Goal: Find contact information

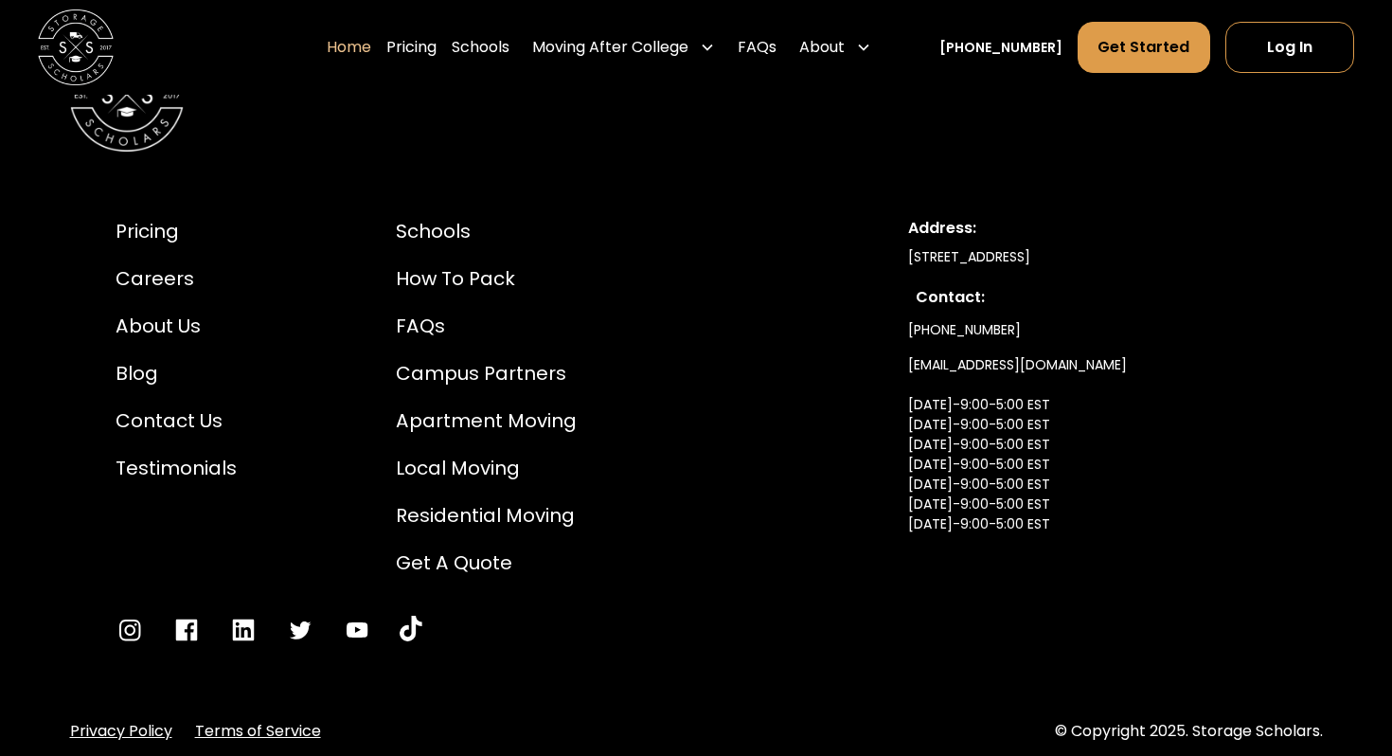
scroll to position [6264, 0]
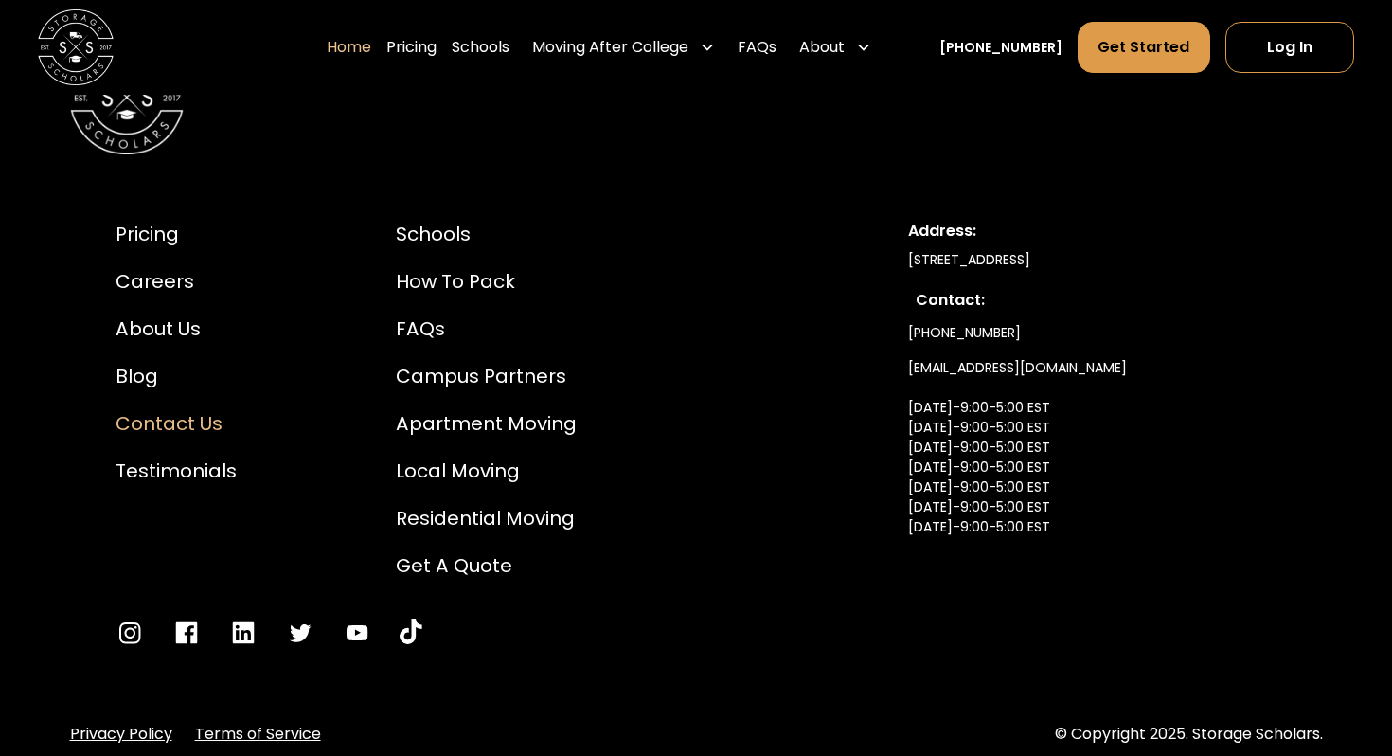
click at [149, 437] on div "Contact Us" at bounding box center [176, 423] width 121 height 28
click at [188, 437] on div "Contact Us" at bounding box center [176, 423] width 121 height 28
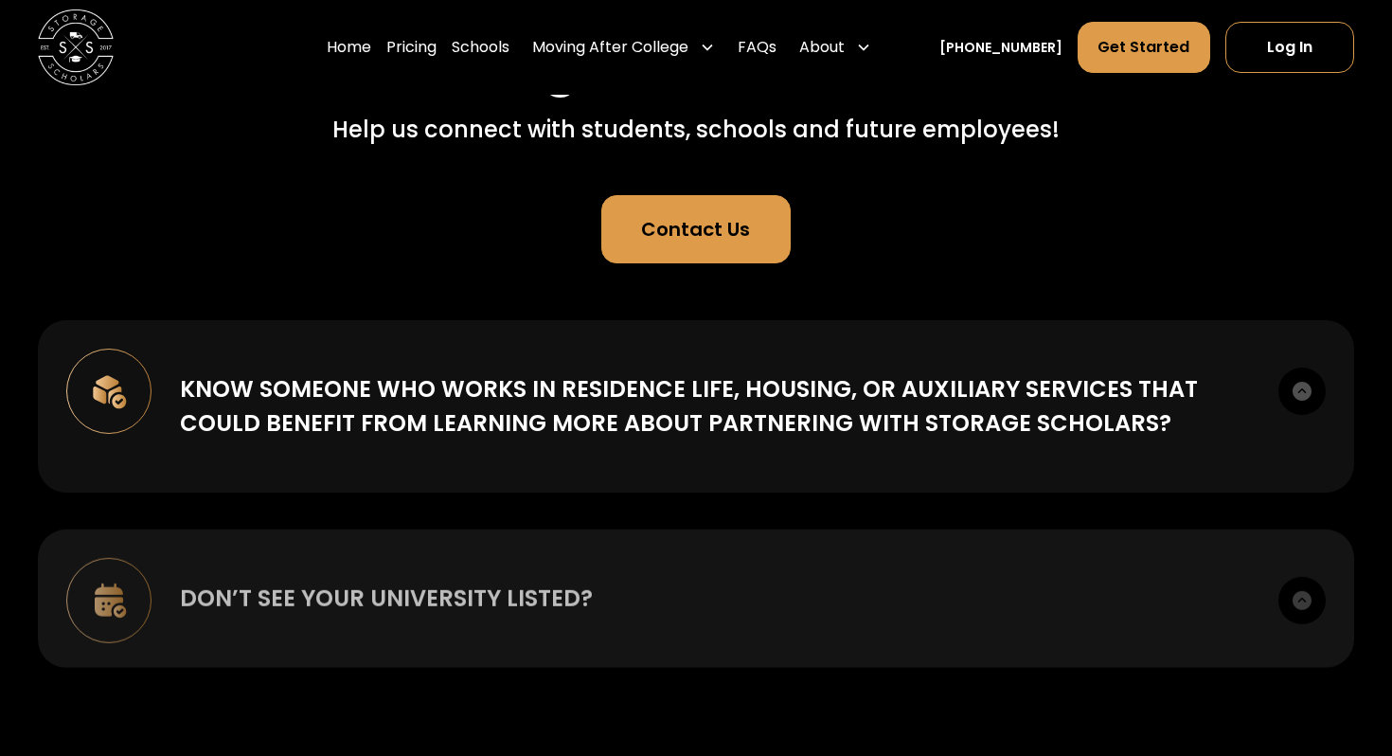
scroll to position [245, 0]
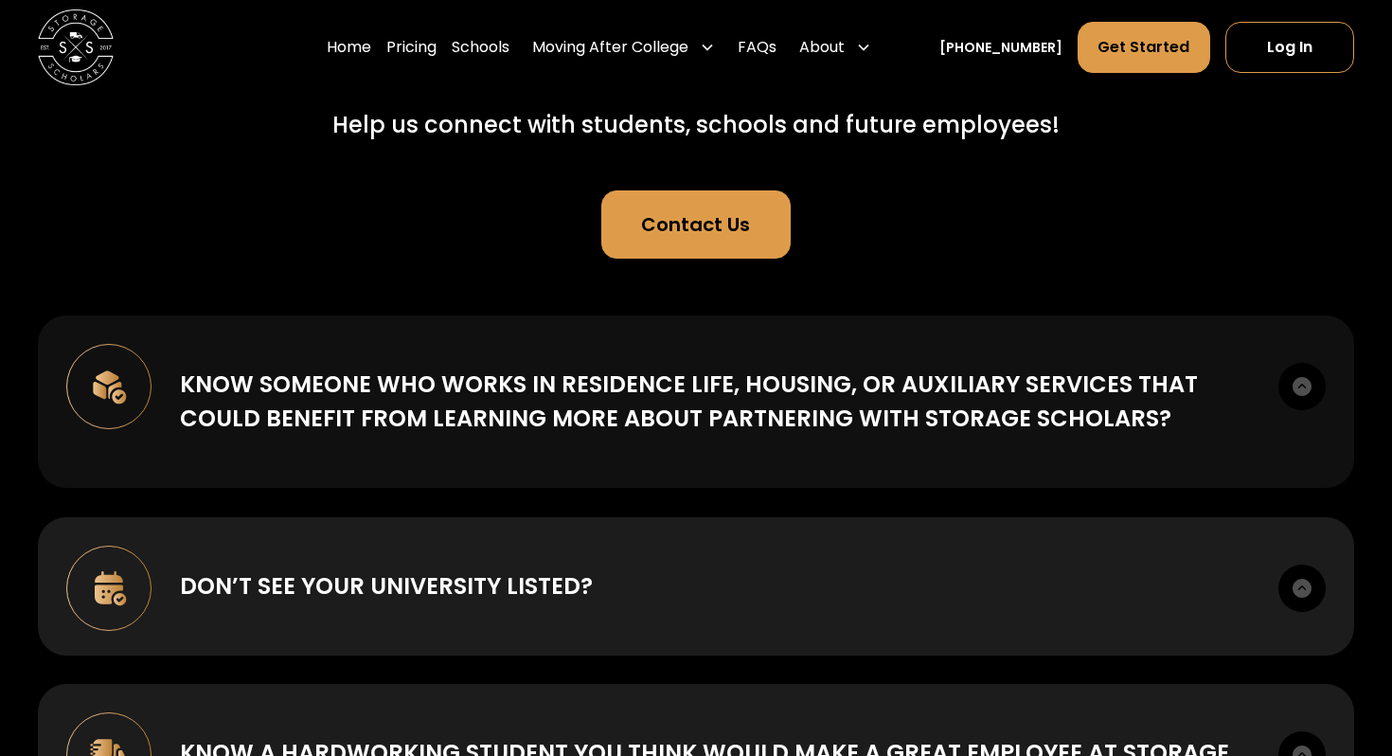
drag, startPoint x: 1167, startPoint y: 421, endPoint x: 229, endPoint y: 356, distance: 940.6
click at [229, 356] on div "Know someone who works in Residence Life, Housing, or Auxiliary Services that c…" at bounding box center [696, 401] width 1316 height 172
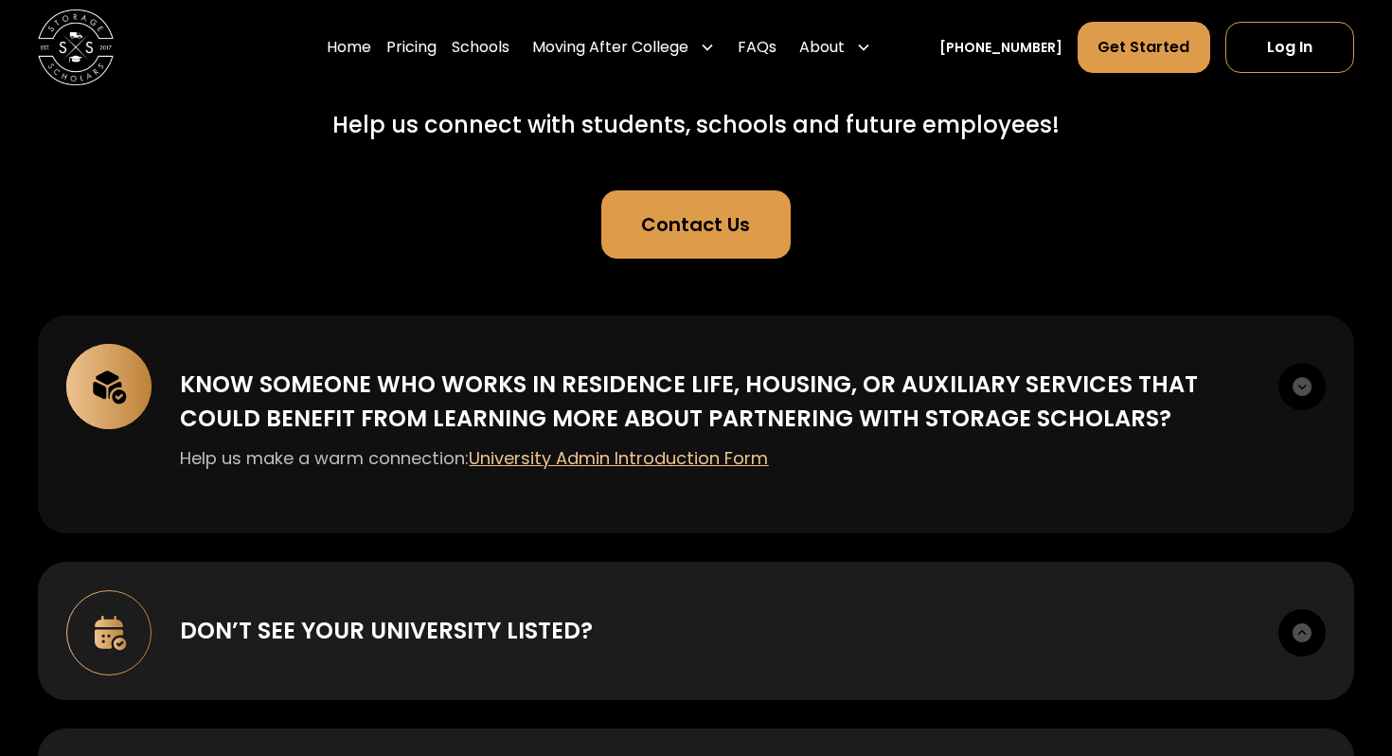
copy div "Know someone who works in Residence Life, Housing, or Auxiliary Services that c…"
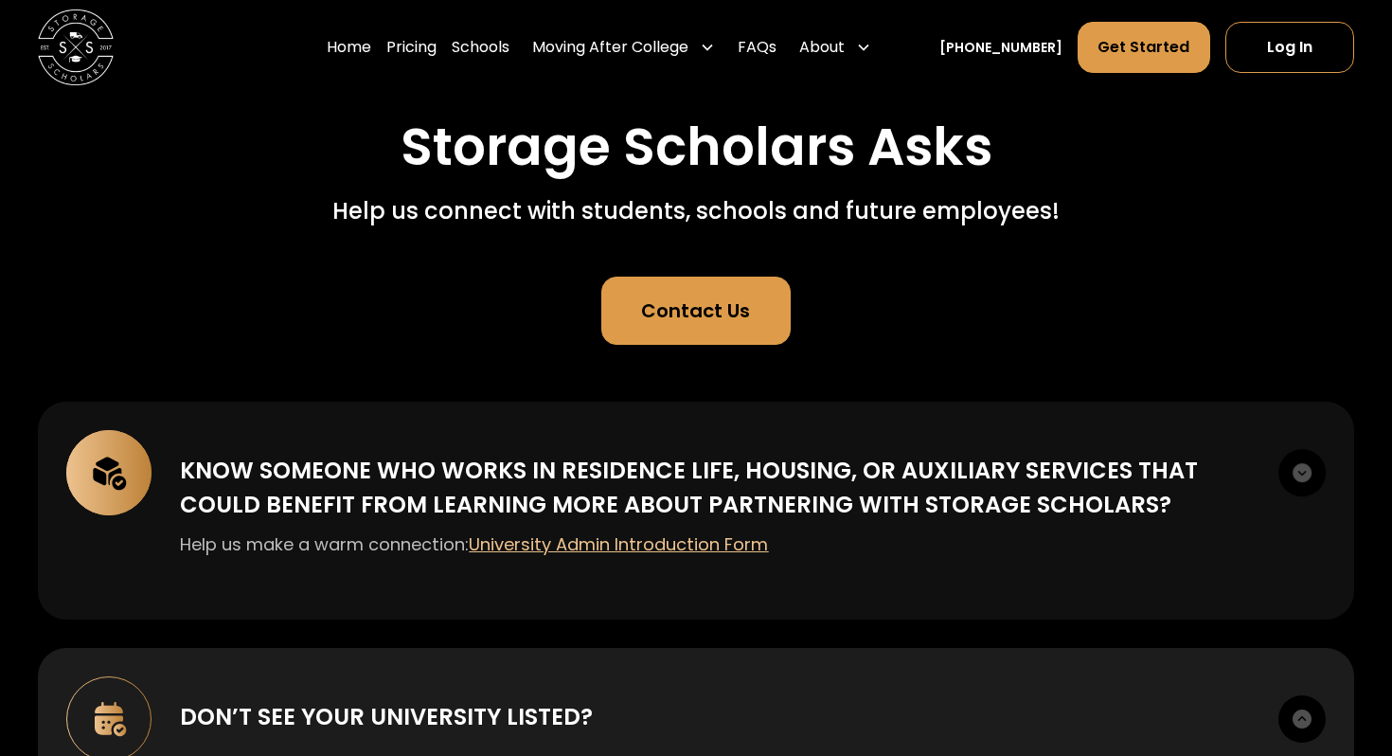
scroll to position [0, 0]
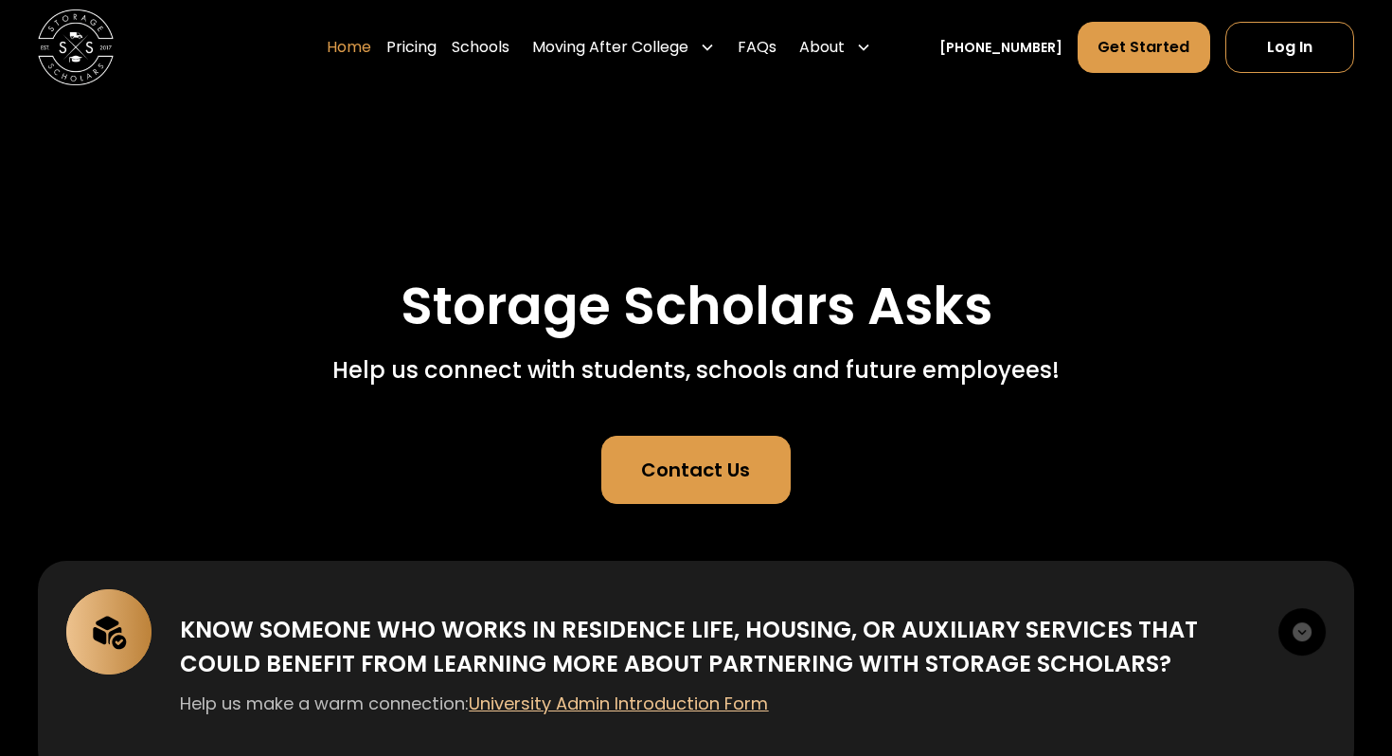
click at [369, 44] on link "Home" at bounding box center [349, 47] width 45 height 53
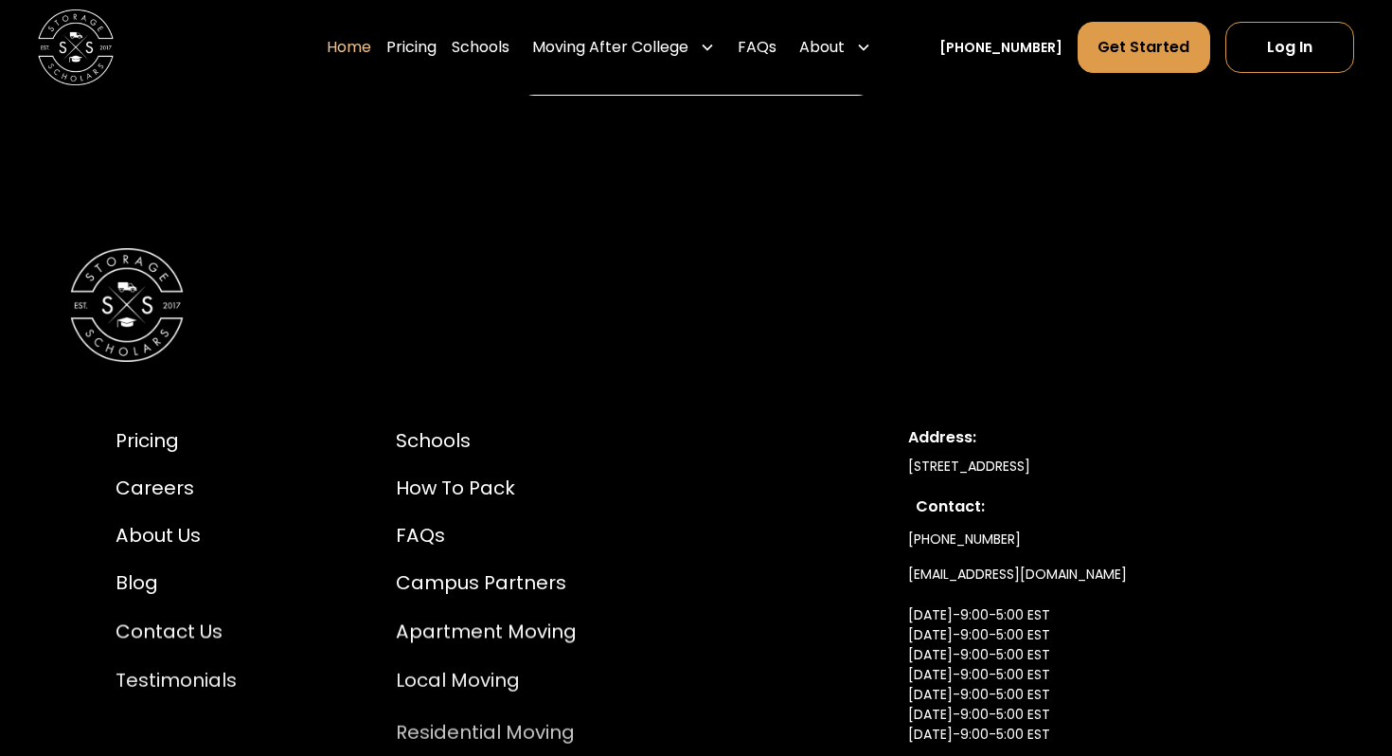
scroll to position [6254, 0]
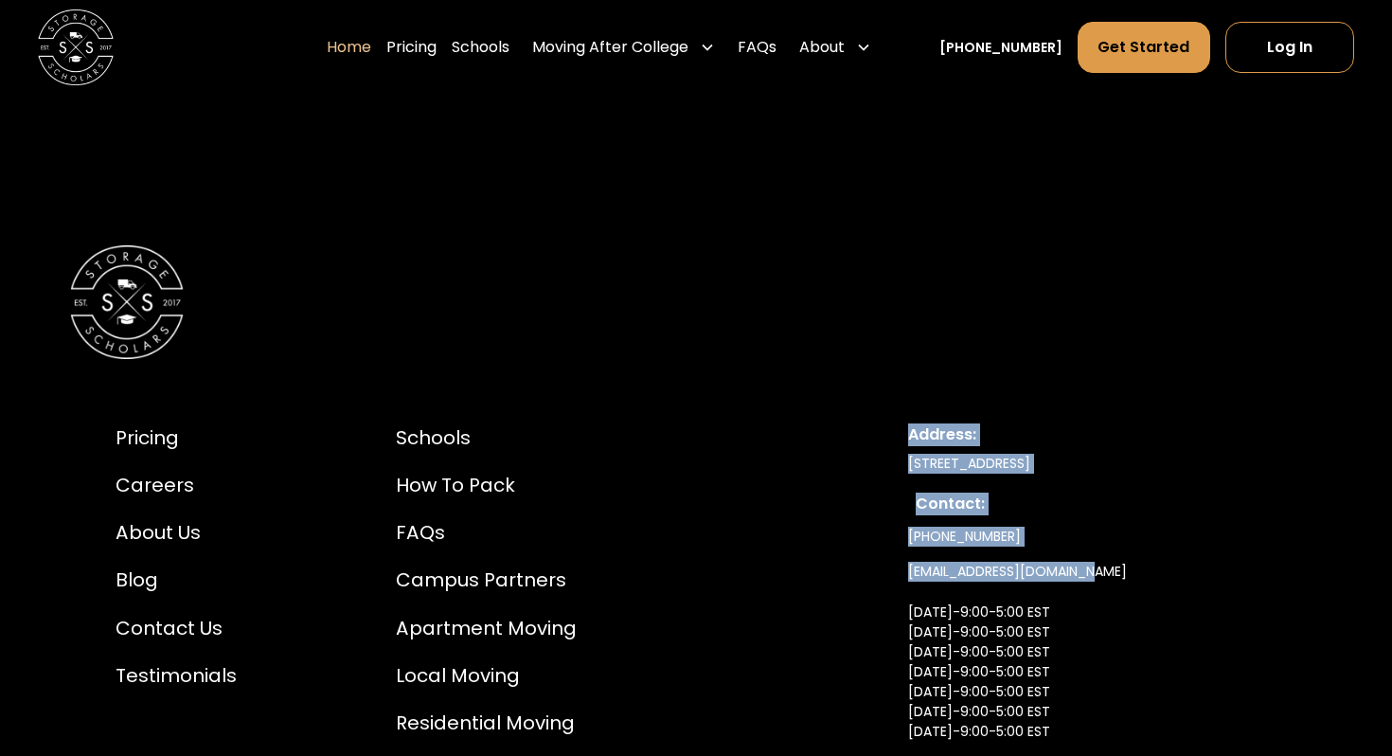
drag, startPoint x: 1108, startPoint y: 539, endPoint x: 900, endPoint y: 402, distance: 248.2
click at [900, 402] on div "Pricing Careers About Us Blog Contact Us Testimonials Schools How to Pack FAQs …" at bounding box center [696, 637] width 1253 height 518
copy div "Address: 500 W 5th St, Suite 400, Winston Salem, NC 27101 Contact: (336) 815-01…"
click at [437, 565] on div "Campus Partners" at bounding box center [486, 579] width 181 height 28
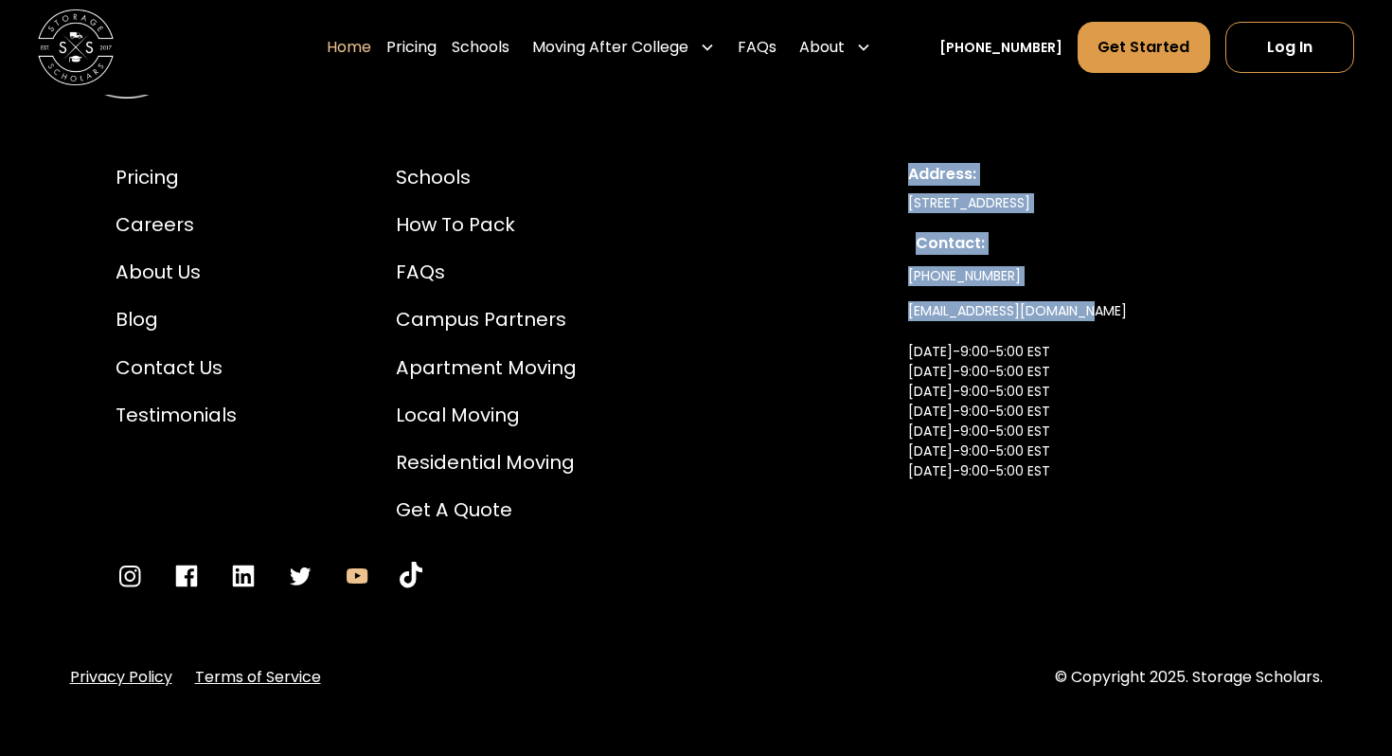
scroll to position [6515, 0]
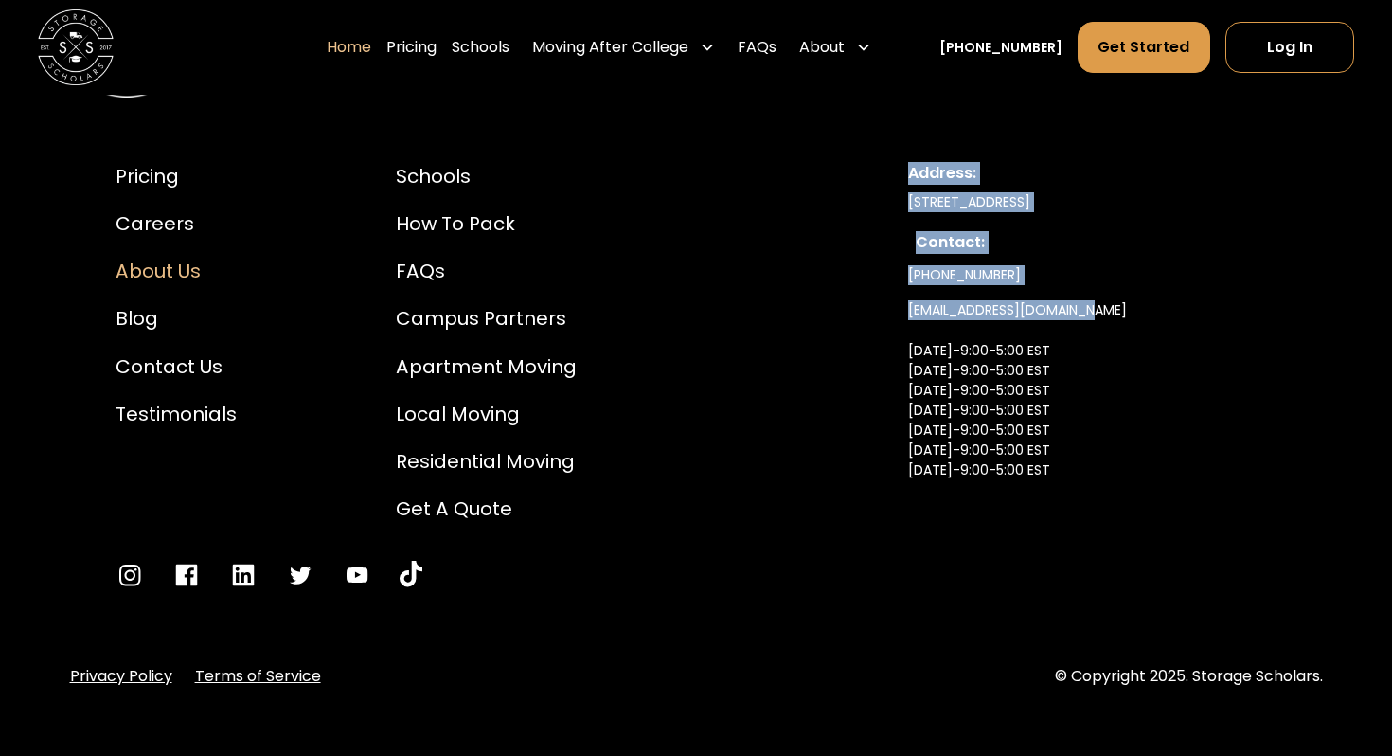
click at [152, 257] on div "About Us" at bounding box center [176, 271] width 121 height 28
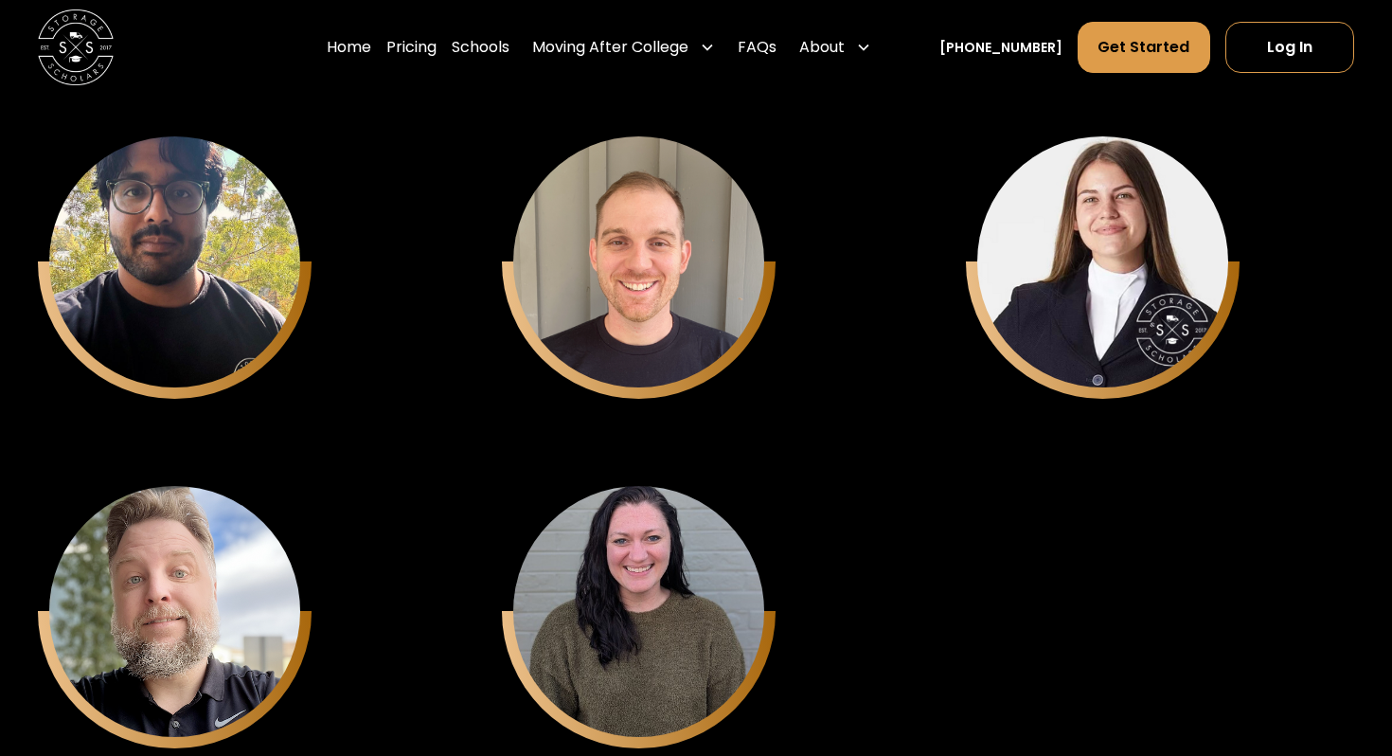
scroll to position [6655, 0]
